Goal: Task Accomplishment & Management: Complete application form

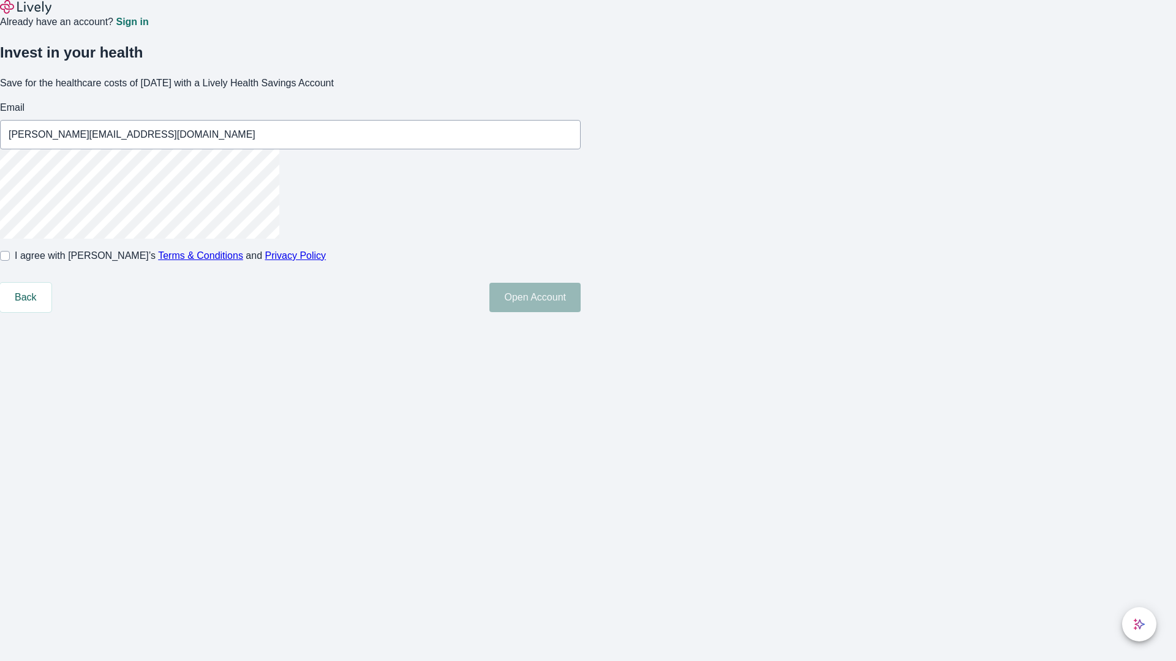
click at [10, 261] on input "I agree with Lively’s Terms & Conditions and Privacy Policy" at bounding box center [5, 256] width 10 height 10
checkbox input "true"
click at [580, 312] on button "Open Account" at bounding box center [534, 297] width 91 height 29
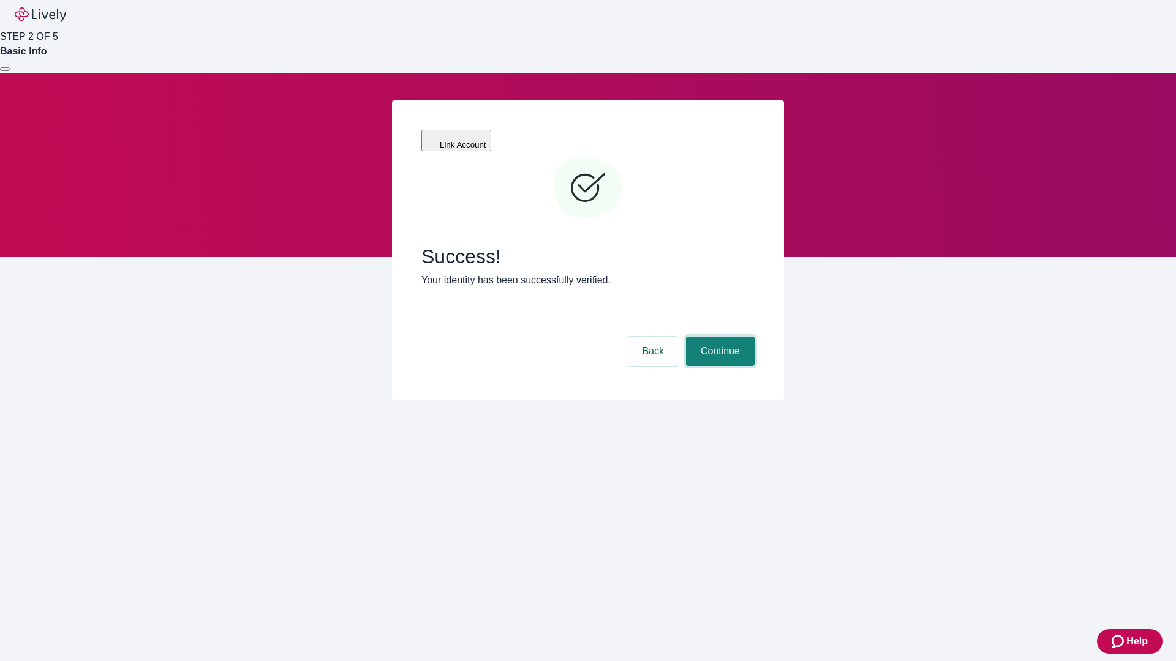
click at [718, 337] on button "Continue" at bounding box center [720, 351] width 69 height 29
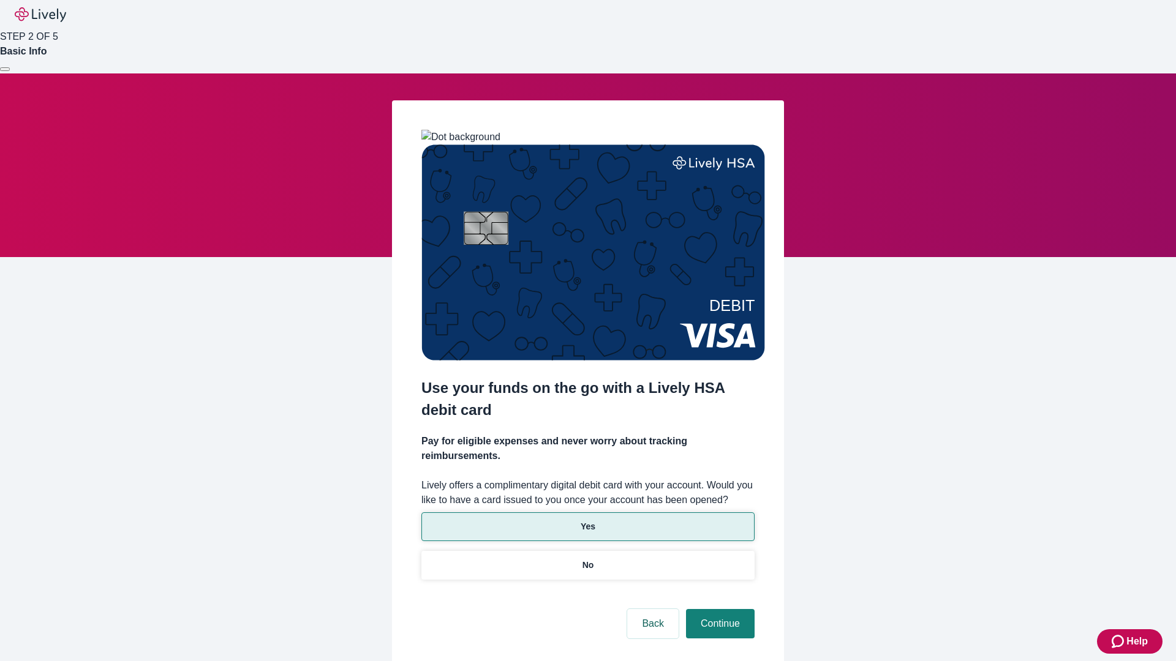
click at [587, 520] on p "Yes" at bounding box center [587, 526] width 15 height 13
click at [718, 609] on button "Continue" at bounding box center [720, 623] width 69 height 29
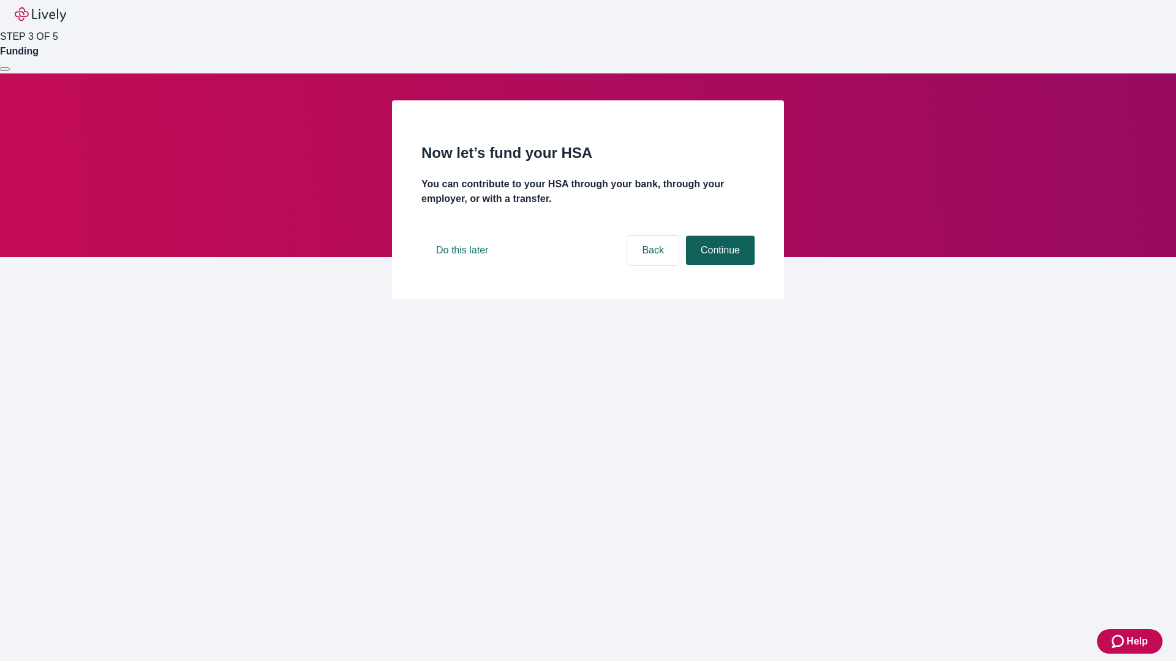
click at [718, 265] on button "Continue" at bounding box center [720, 250] width 69 height 29
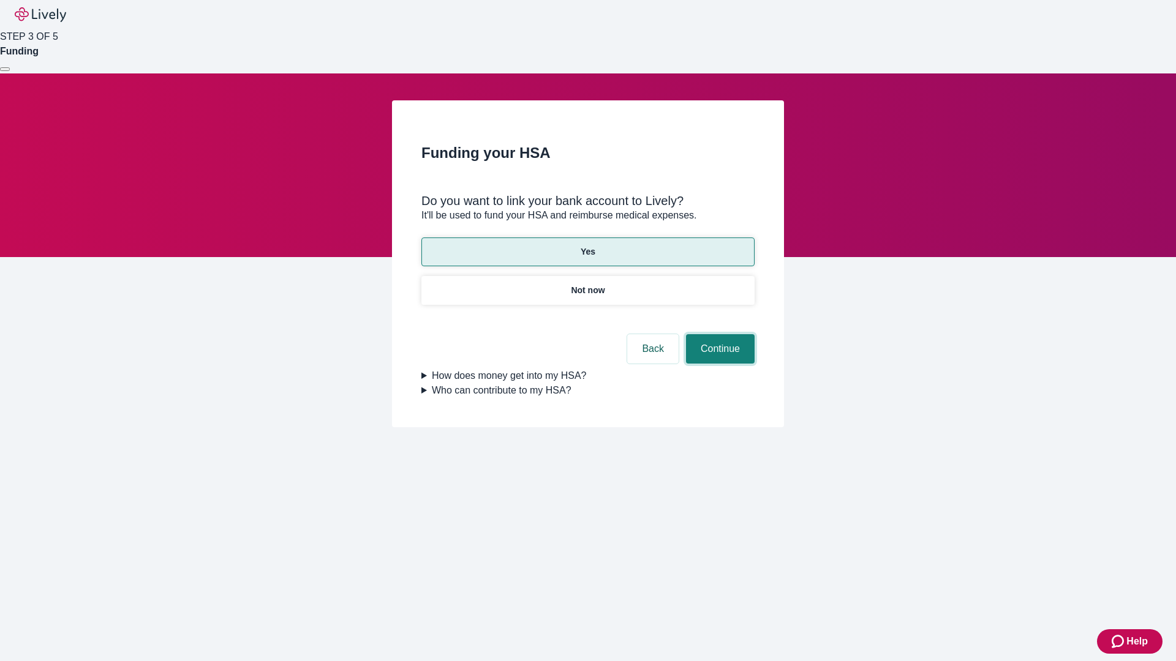
click at [718, 334] on button "Continue" at bounding box center [720, 348] width 69 height 29
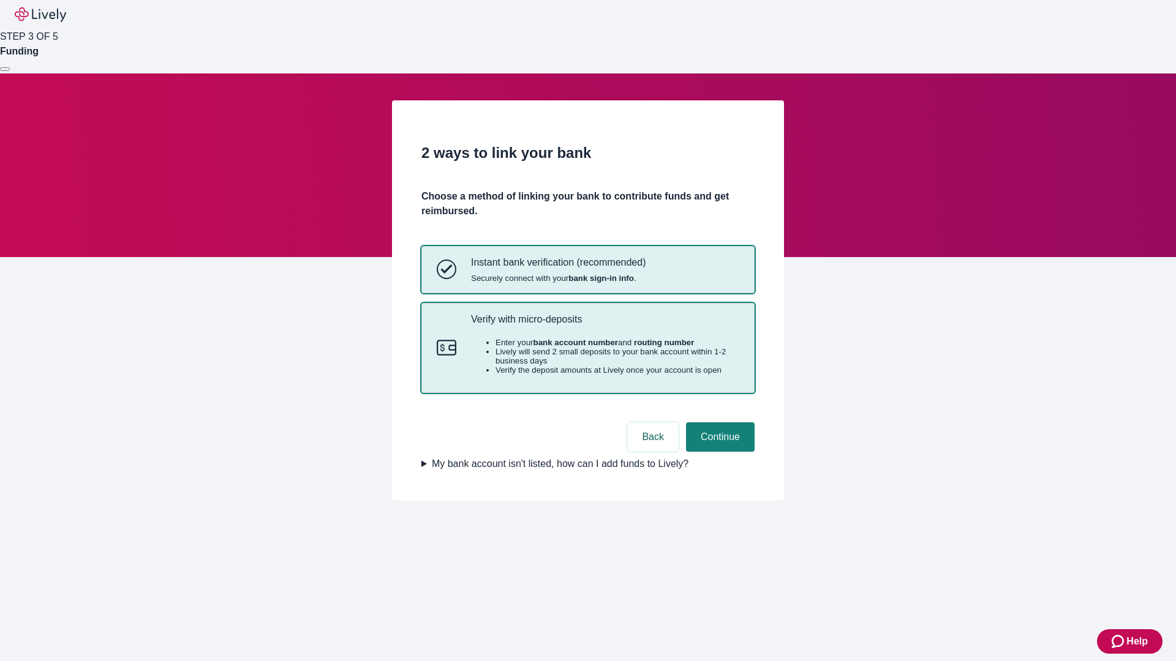
click at [604, 325] on p "Verify with micro-deposits" at bounding box center [605, 319] width 268 height 12
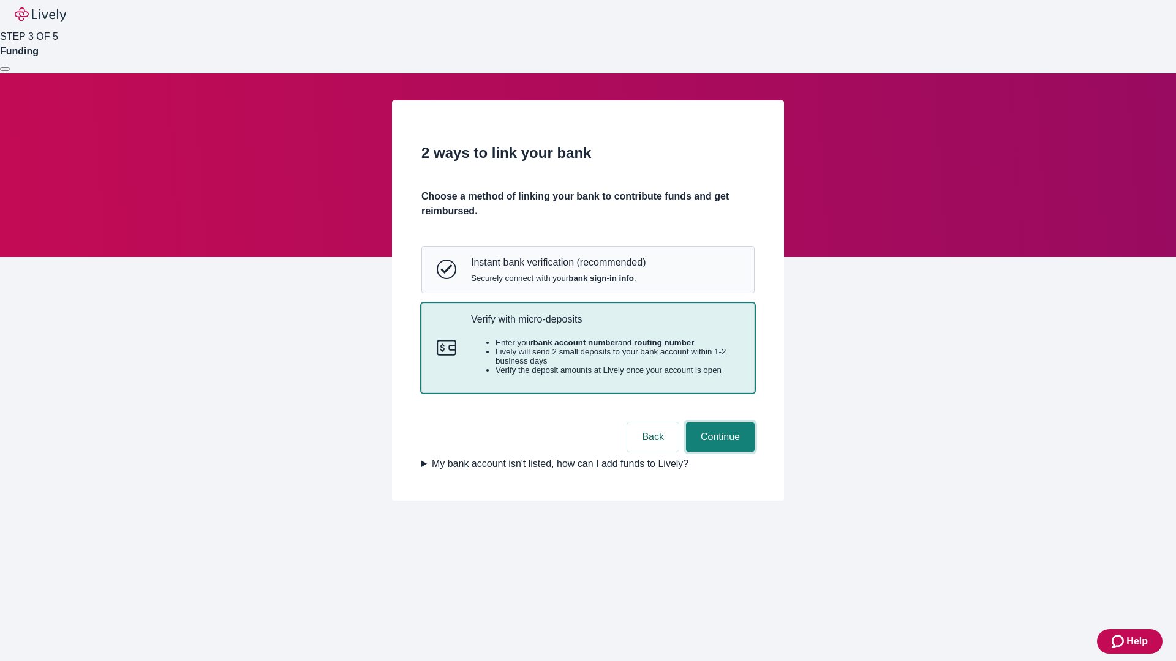
click at [718, 452] on button "Continue" at bounding box center [720, 436] width 69 height 29
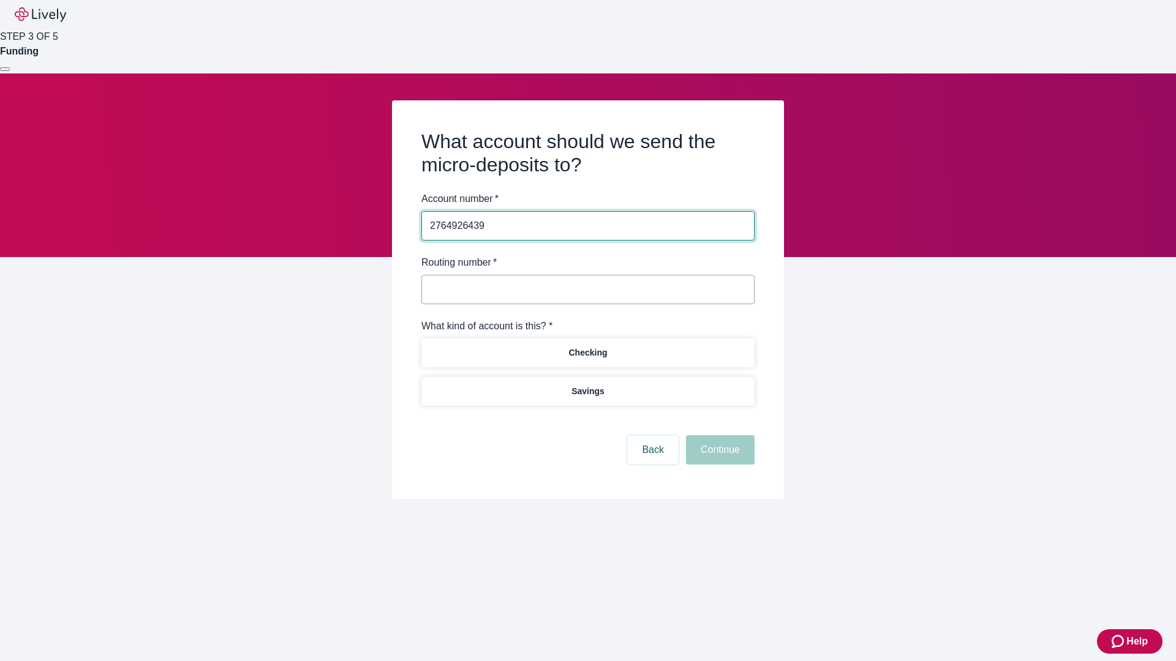
type input "2764926439"
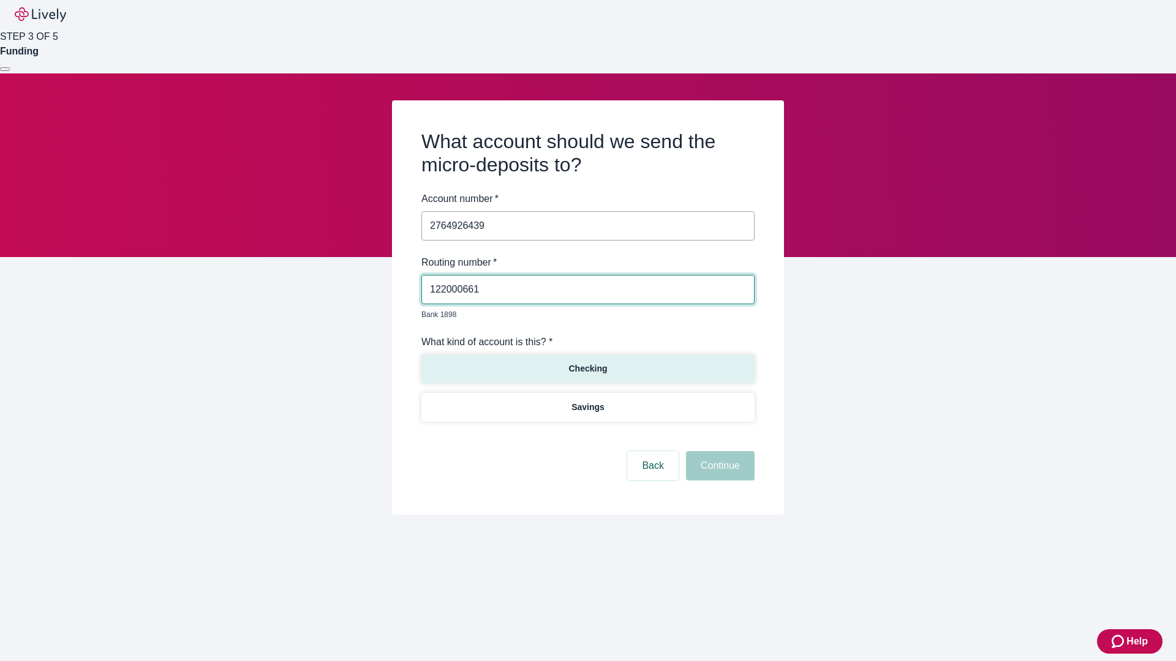
type input "122000661"
click at [587, 362] on p "Checking" at bounding box center [587, 368] width 39 height 13
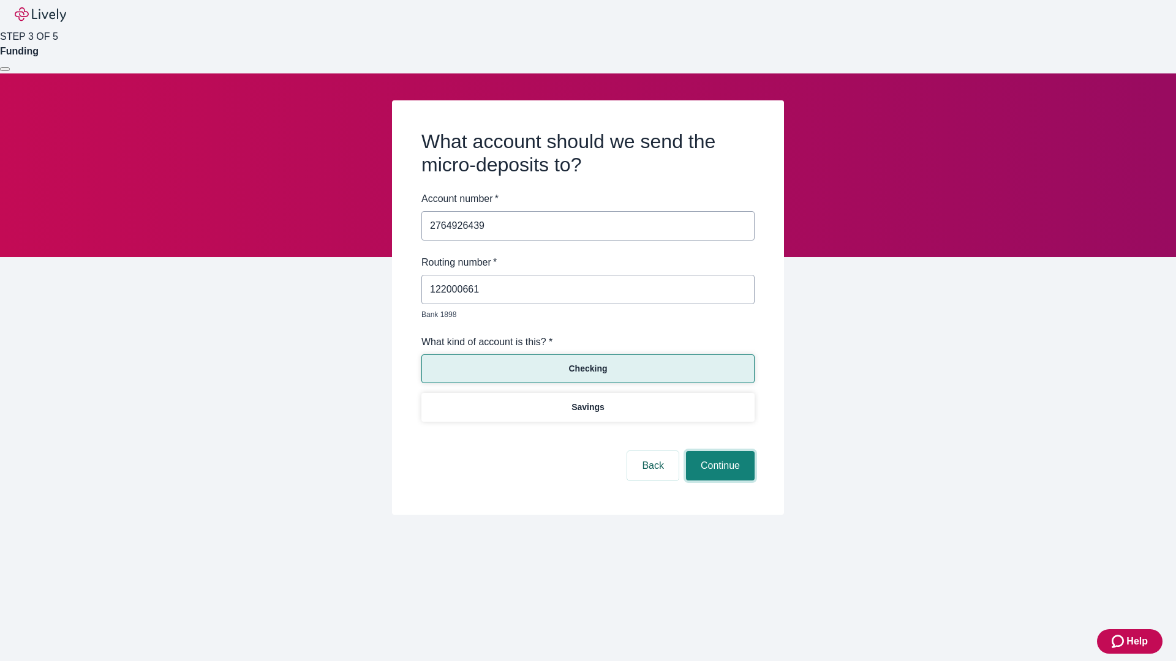
click at [718, 452] on button "Continue" at bounding box center [720, 465] width 69 height 29
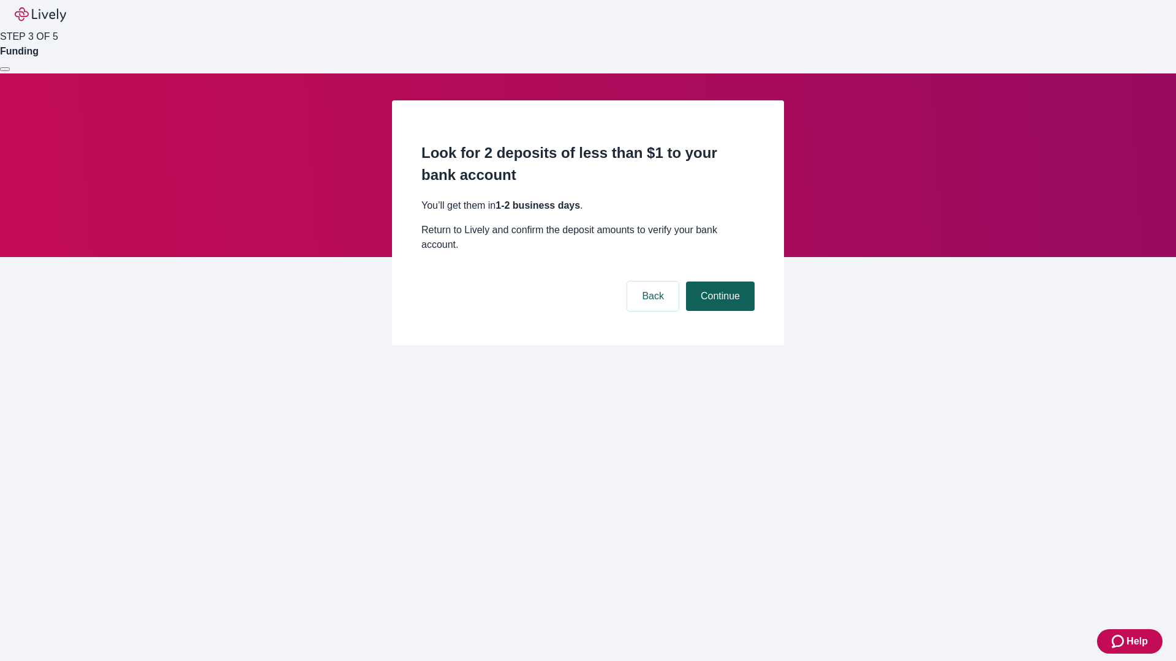
click at [718, 282] on button "Continue" at bounding box center [720, 296] width 69 height 29
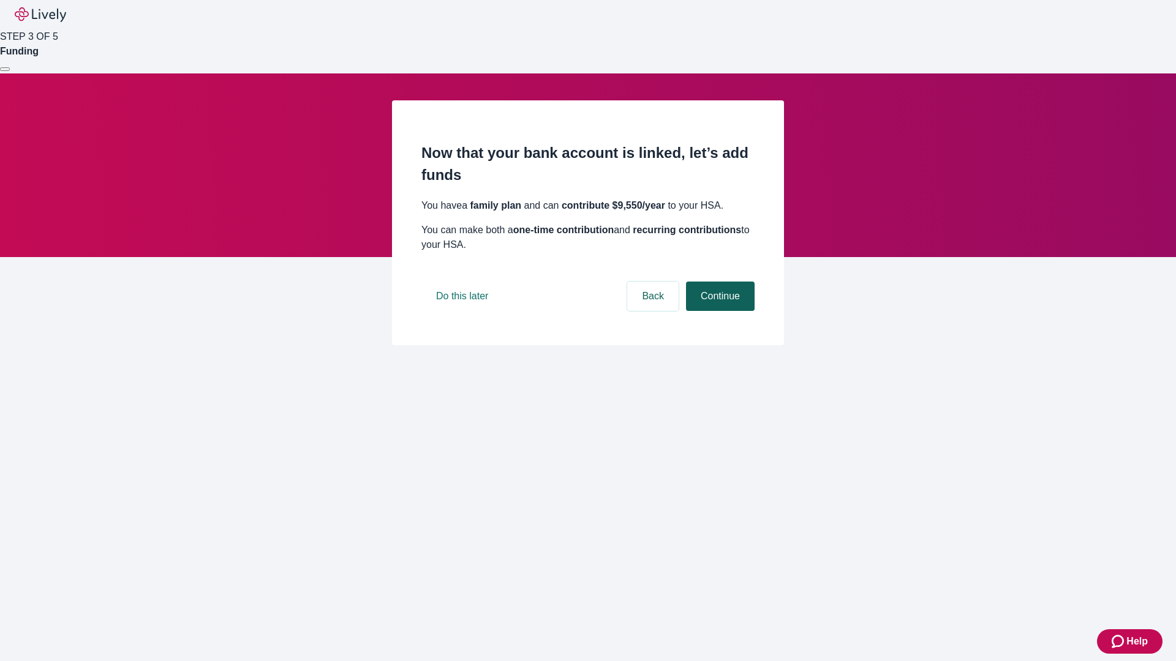
click at [718, 311] on button "Continue" at bounding box center [720, 296] width 69 height 29
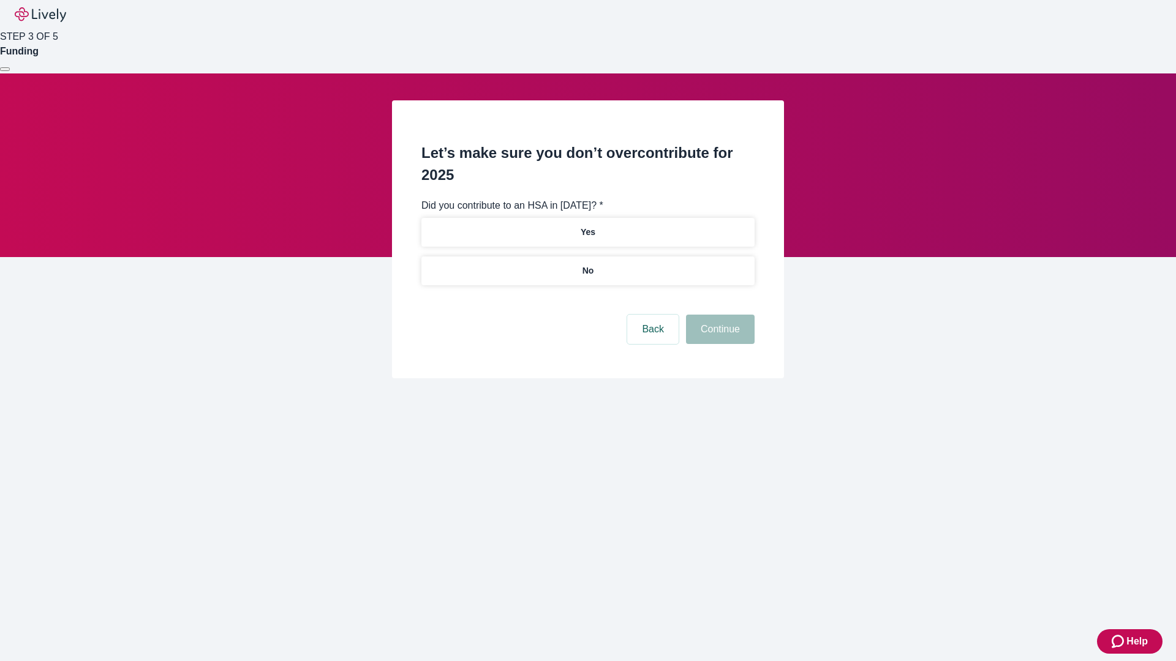
click at [587, 265] on p "No" at bounding box center [588, 271] width 12 height 13
click at [718, 315] on button "Continue" at bounding box center [720, 329] width 69 height 29
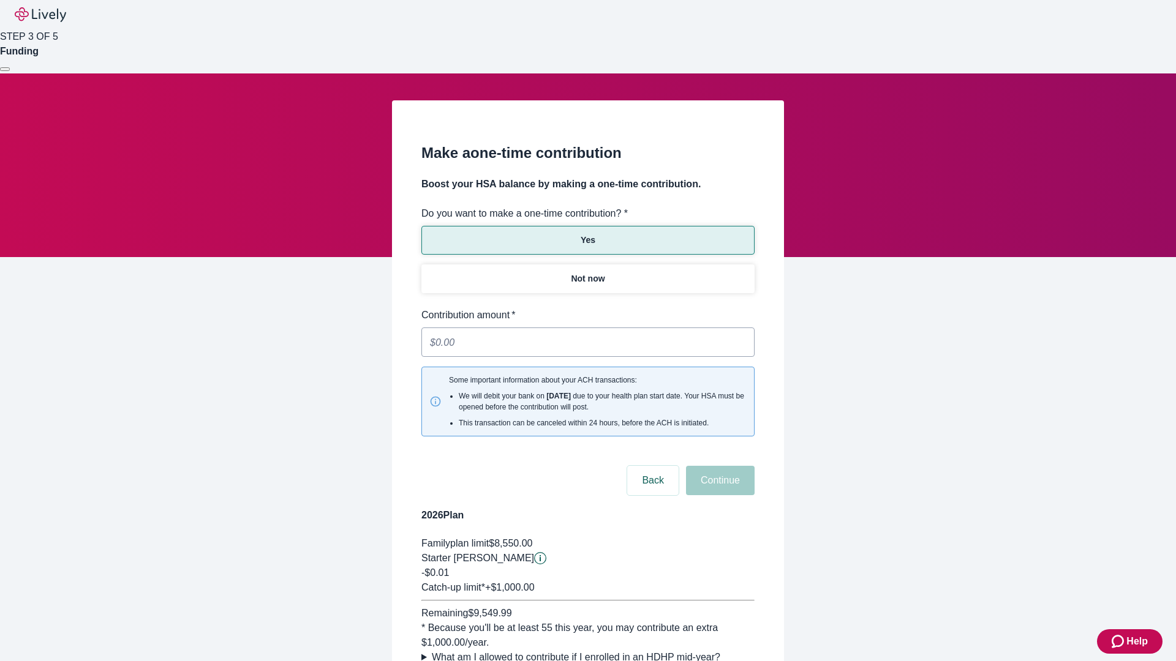
type input "0.01"
click at [718, 466] on button "Continue" at bounding box center [720, 480] width 69 height 29
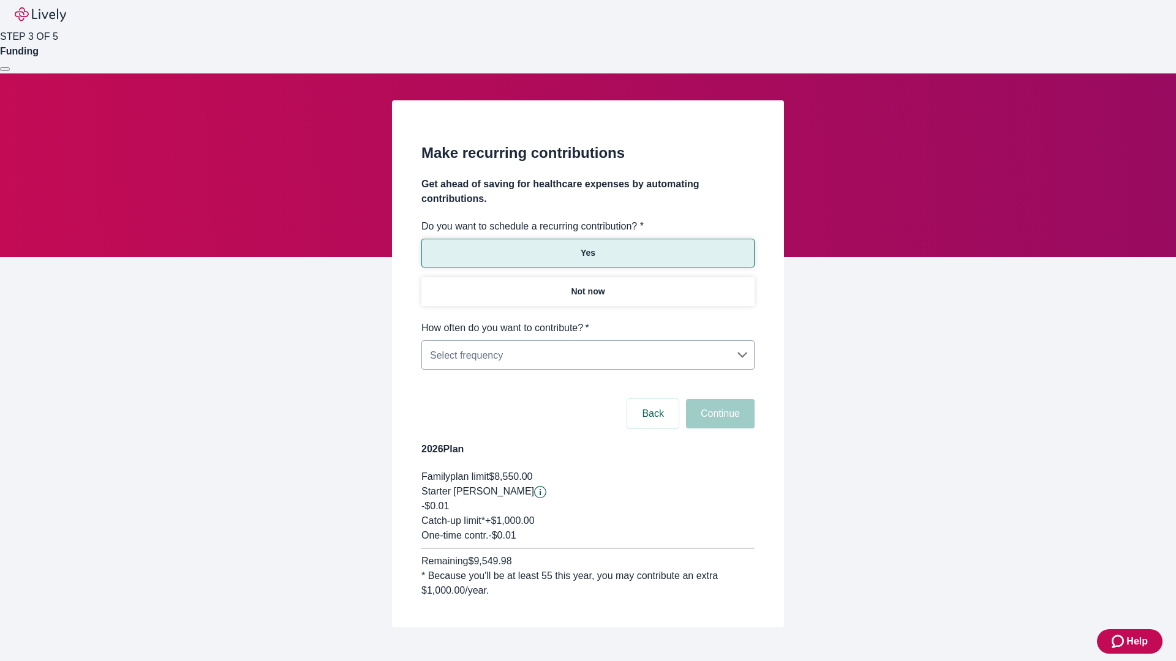
click at [587, 321] on body "Help STEP 3 OF 5 Funding Make recurring contributions Get ahead of saving for h…" at bounding box center [588, 343] width 1176 height 686
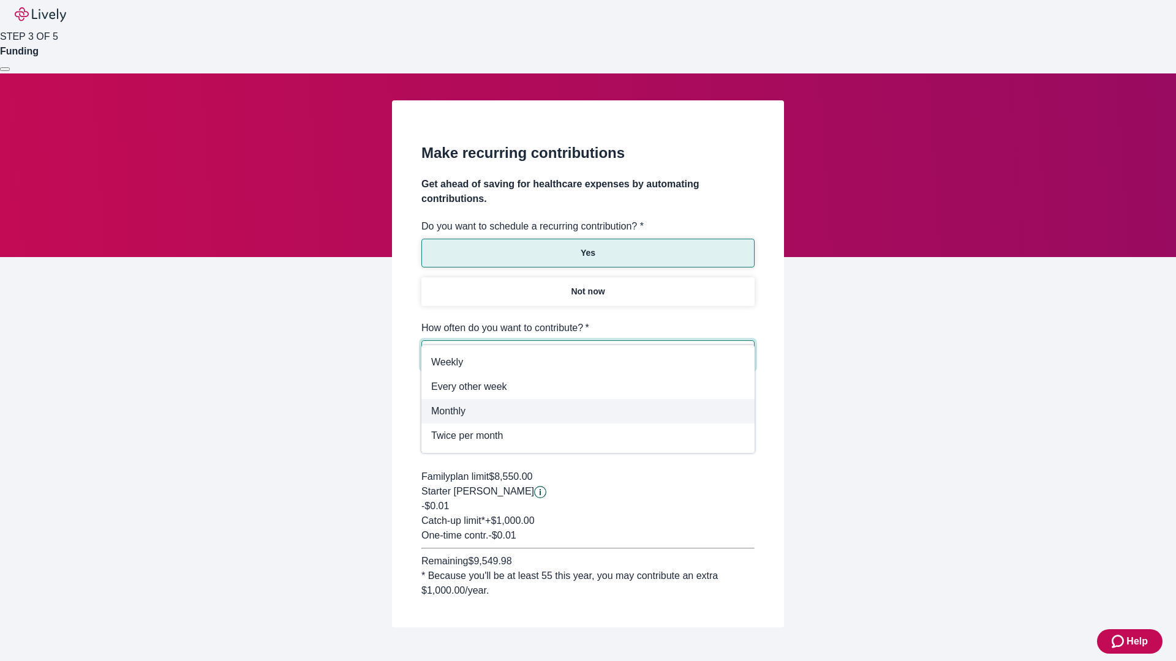
click at [588, 411] on span "Monthly" at bounding box center [587, 411] width 313 height 15
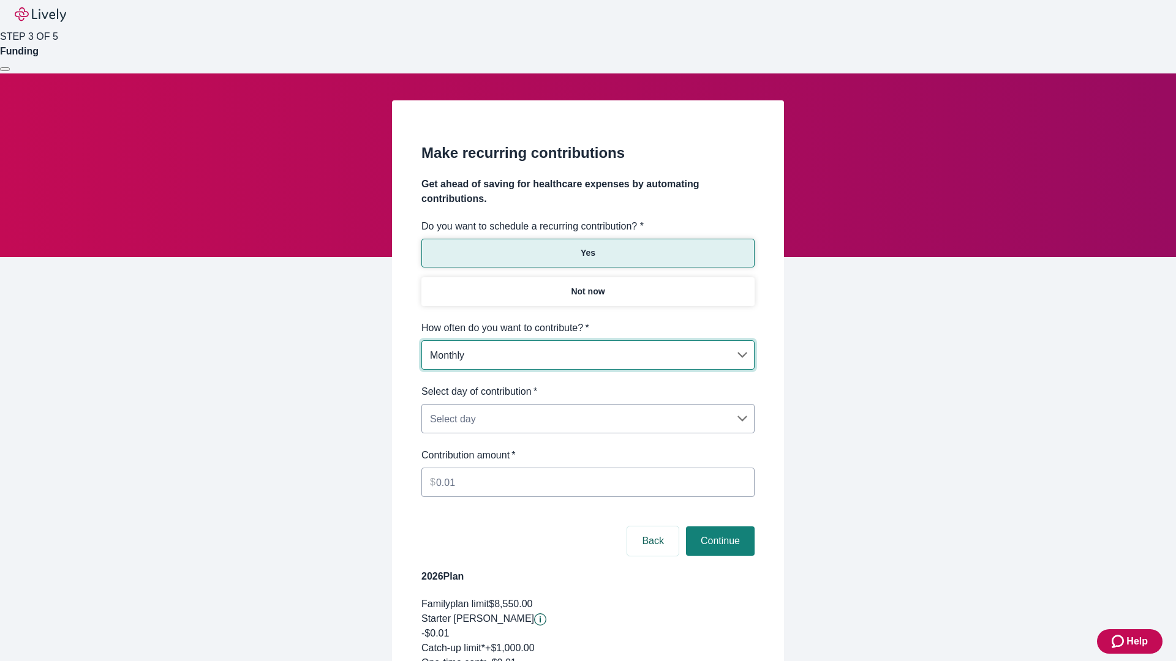
type input "Monthly"
click at [587, 385] on body "Help STEP 3 OF 5 Funding Make recurring contributions Get ahead of saving for h…" at bounding box center [588, 407] width 1176 height 814
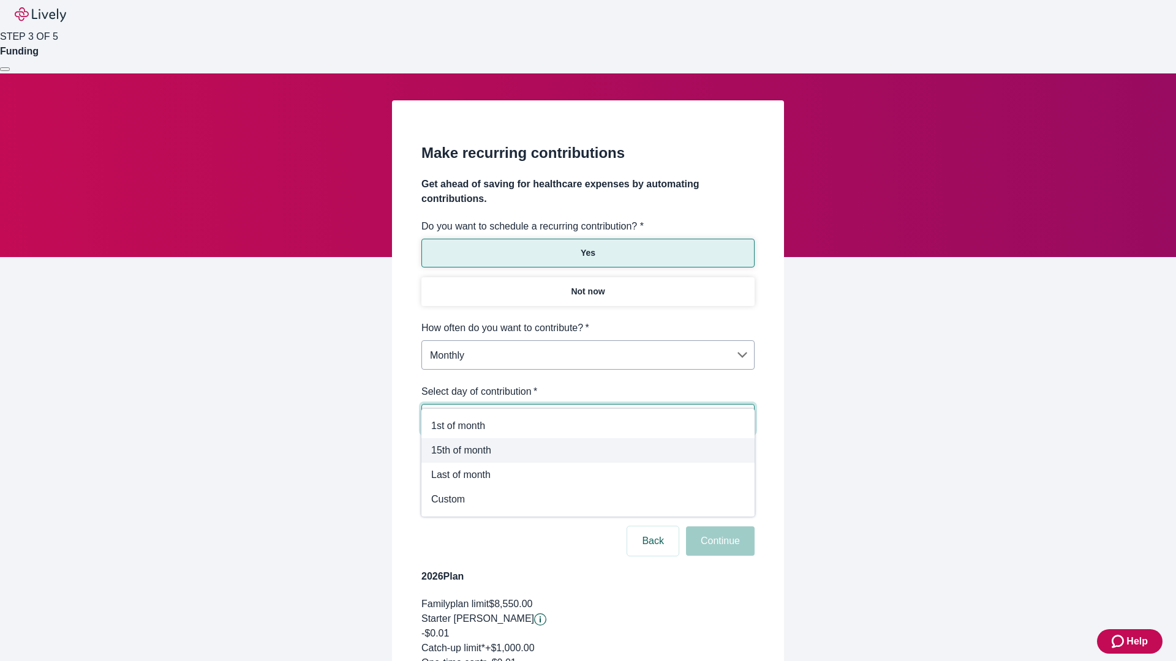
click at [588, 451] on span "15th of month" at bounding box center [587, 450] width 313 height 15
type input "Monthly15th"
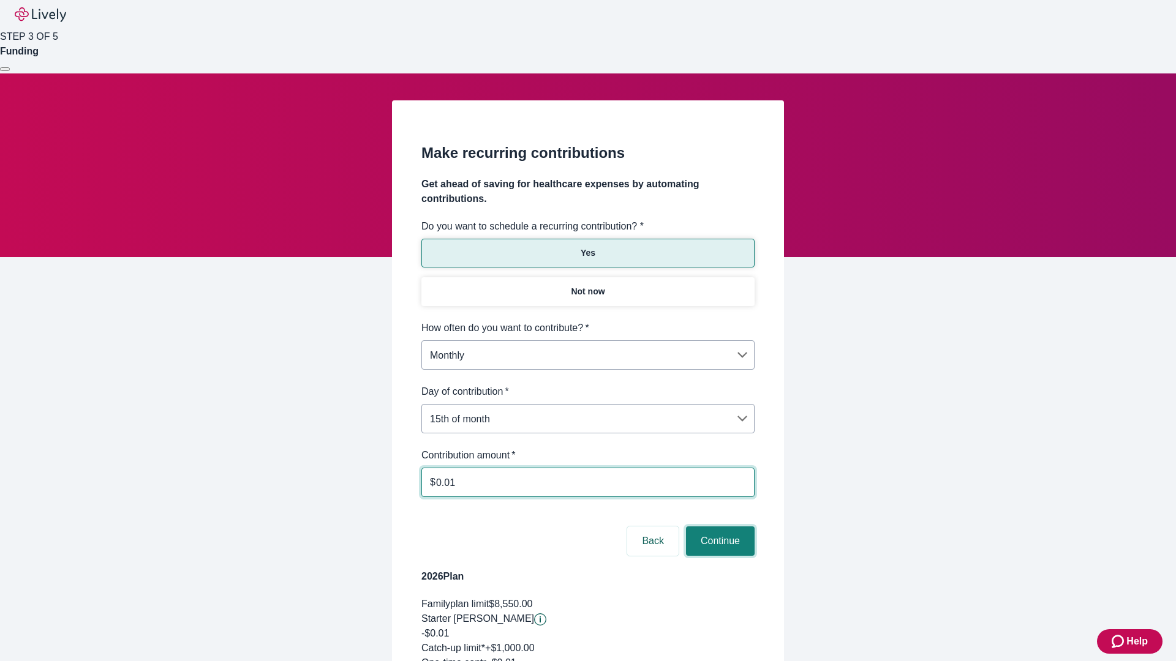
click at [718, 527] on button "Continue" at bounding box center [720, 541] width 69 height 29
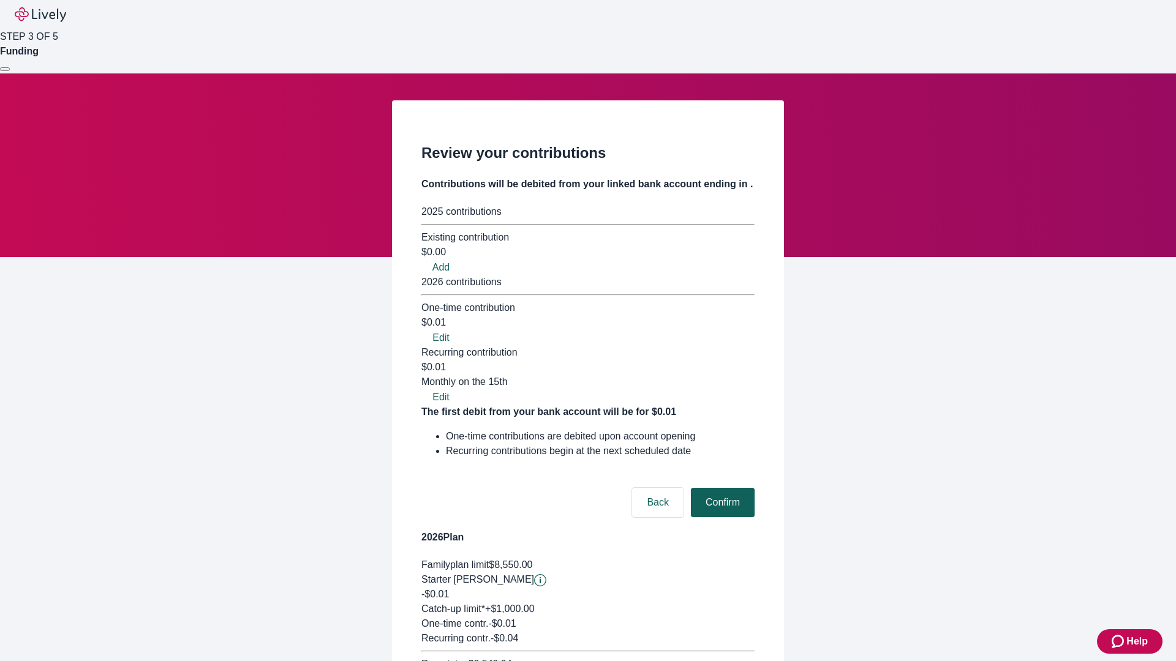
click at [721, 488] on button "Confirm" at bounding box center [723, 502] width 64 height 29
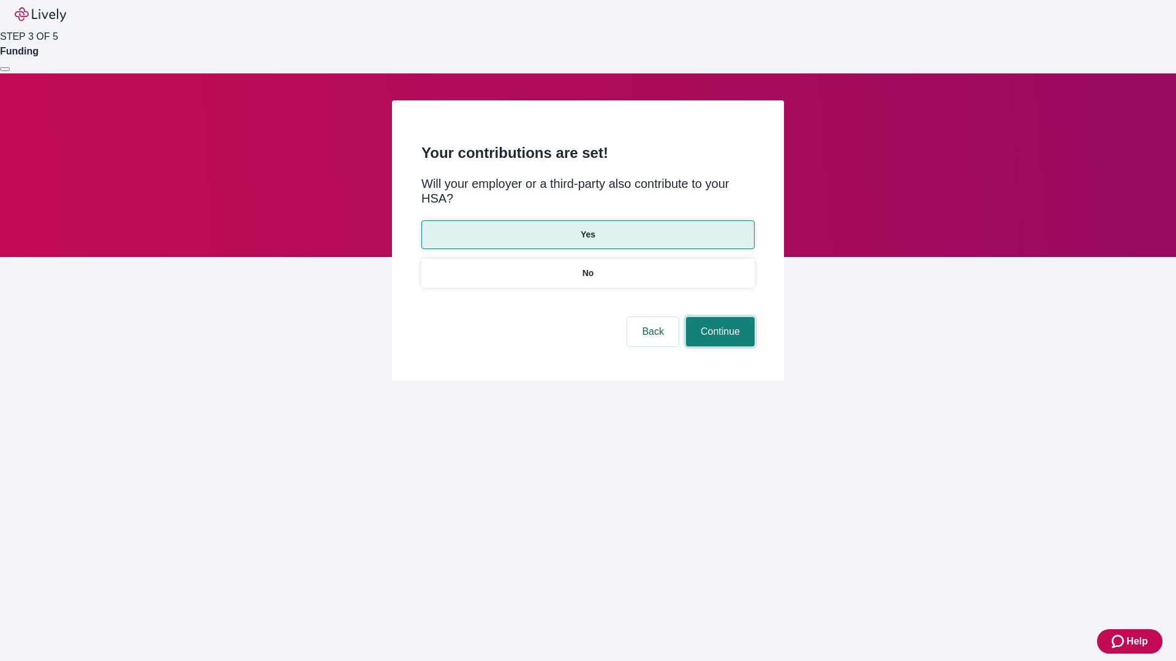
click at [718, 317] on button "Continue" at bounding box center [720, 331] width 69 height 29
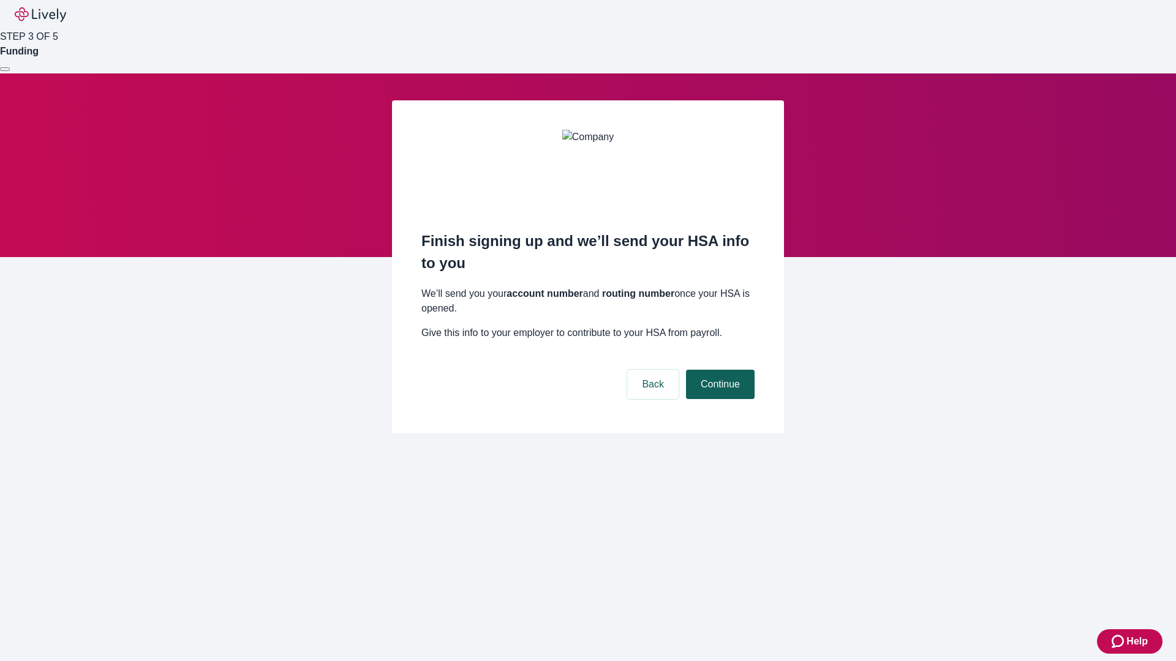
click at [718, 370] on button "Continue" at bounding box center [720, 384] width 69 height 29
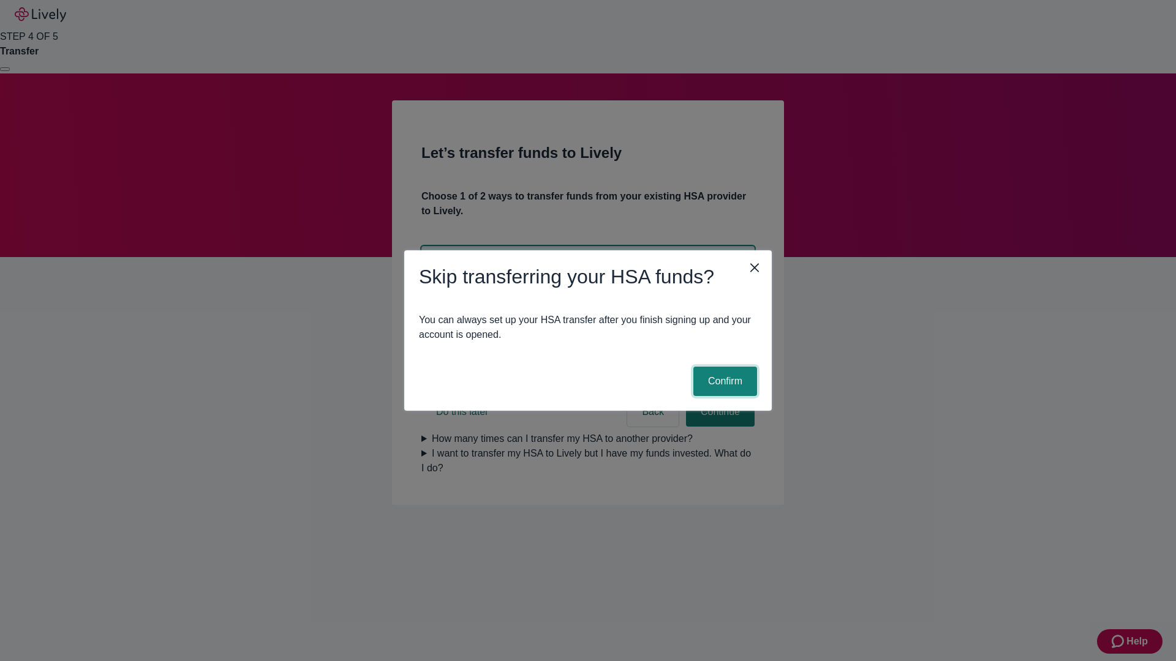
click at [723, 381] on button "Confirm" at bounding box center [725, 381] width 64 height 29
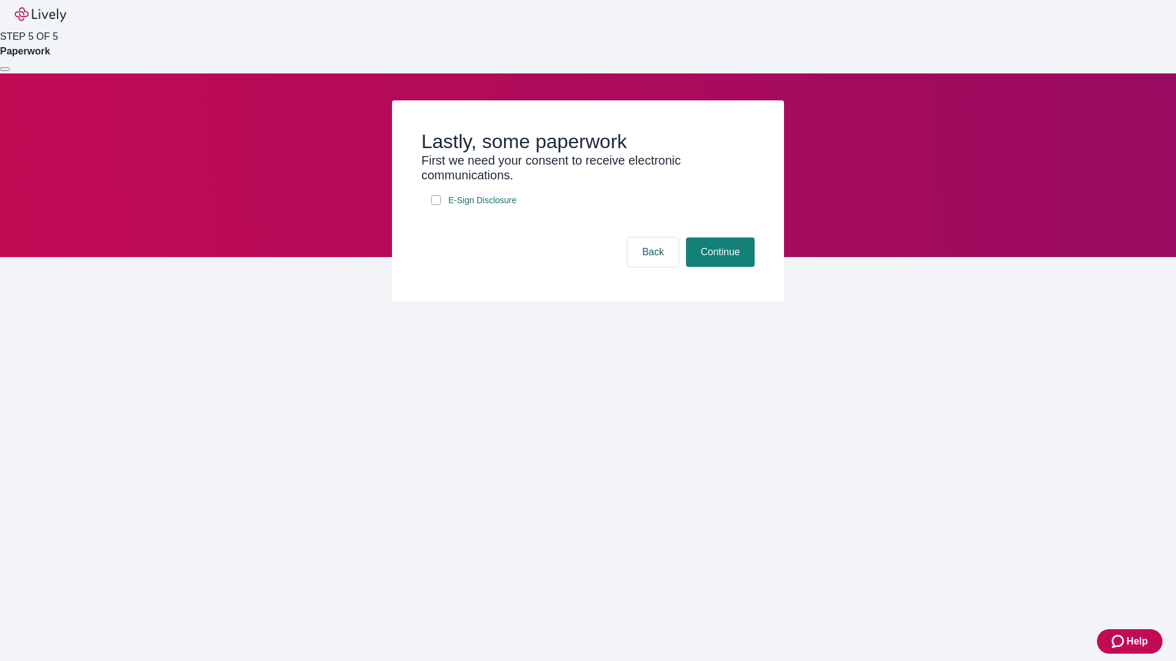
click at [436, 205] on input "E-Sign Disclosure" at bounding box center [436, 200] width 10 height 10
checkbox input "true"
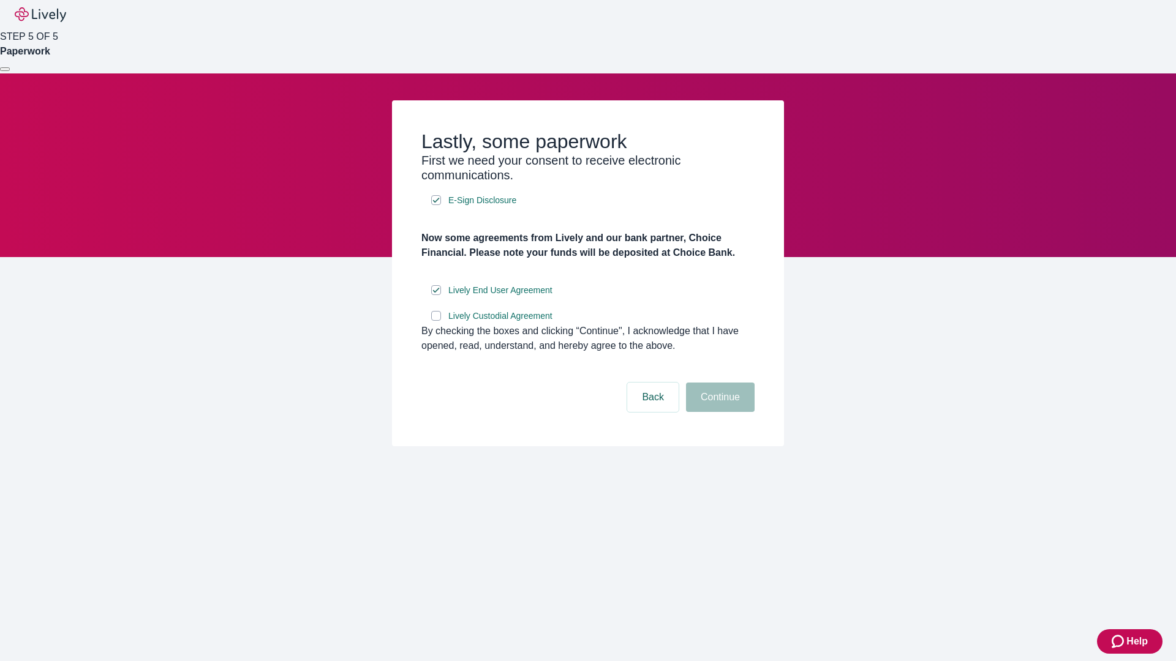
click at [436, 321] on input "Lively Custodial Agreement" at bounding box center [436, 316] width 10 height 10
checkbox input "true"
click at [718, 412] on button "Continue" at bounding box center [720, 397] width 69 height 29
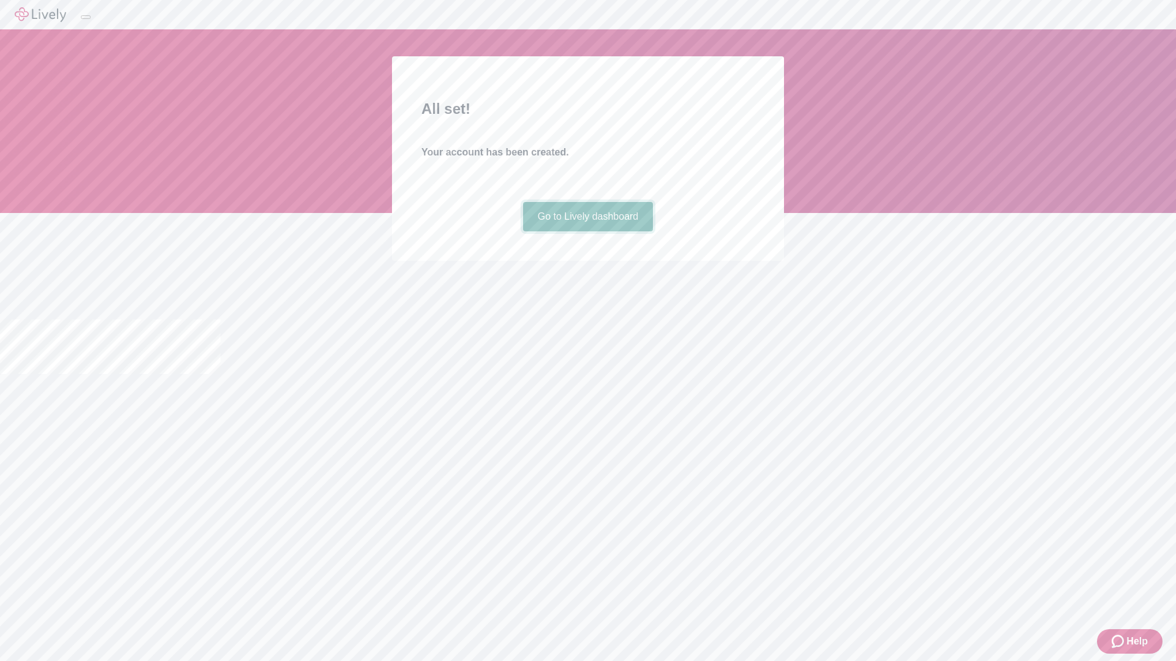
click at [587, 231] on link "Go to Lively dashboard" at bounding box center [588, 216] width 130 height 29
